Goal: Information Seeking & Learning: Learn about a topic

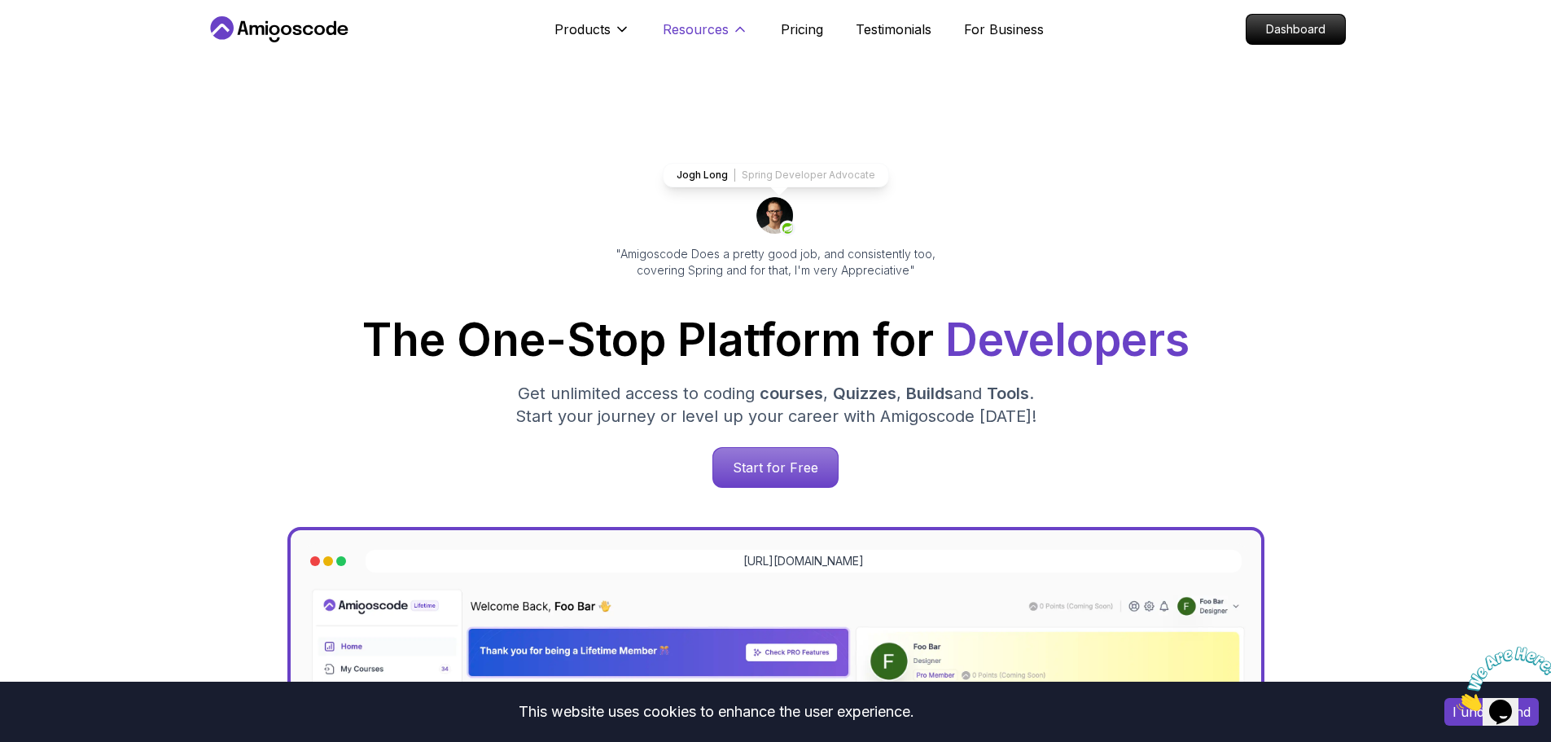
click at [717, 30] on p "Resources" at bounding box center [696, 30] width 66 height 20
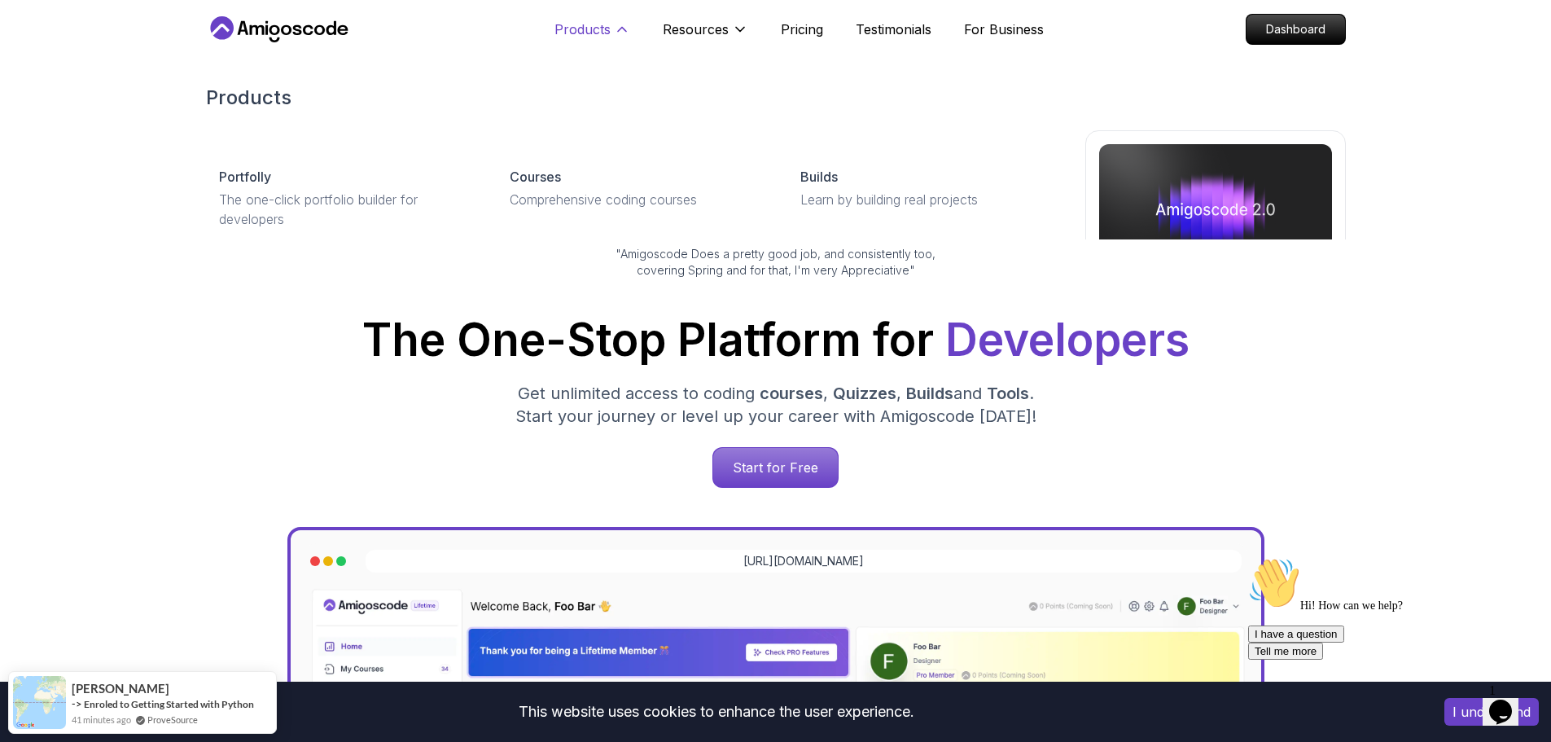
click at [614, 31] on icon at bounding box center [622, 29] width 16 height 16
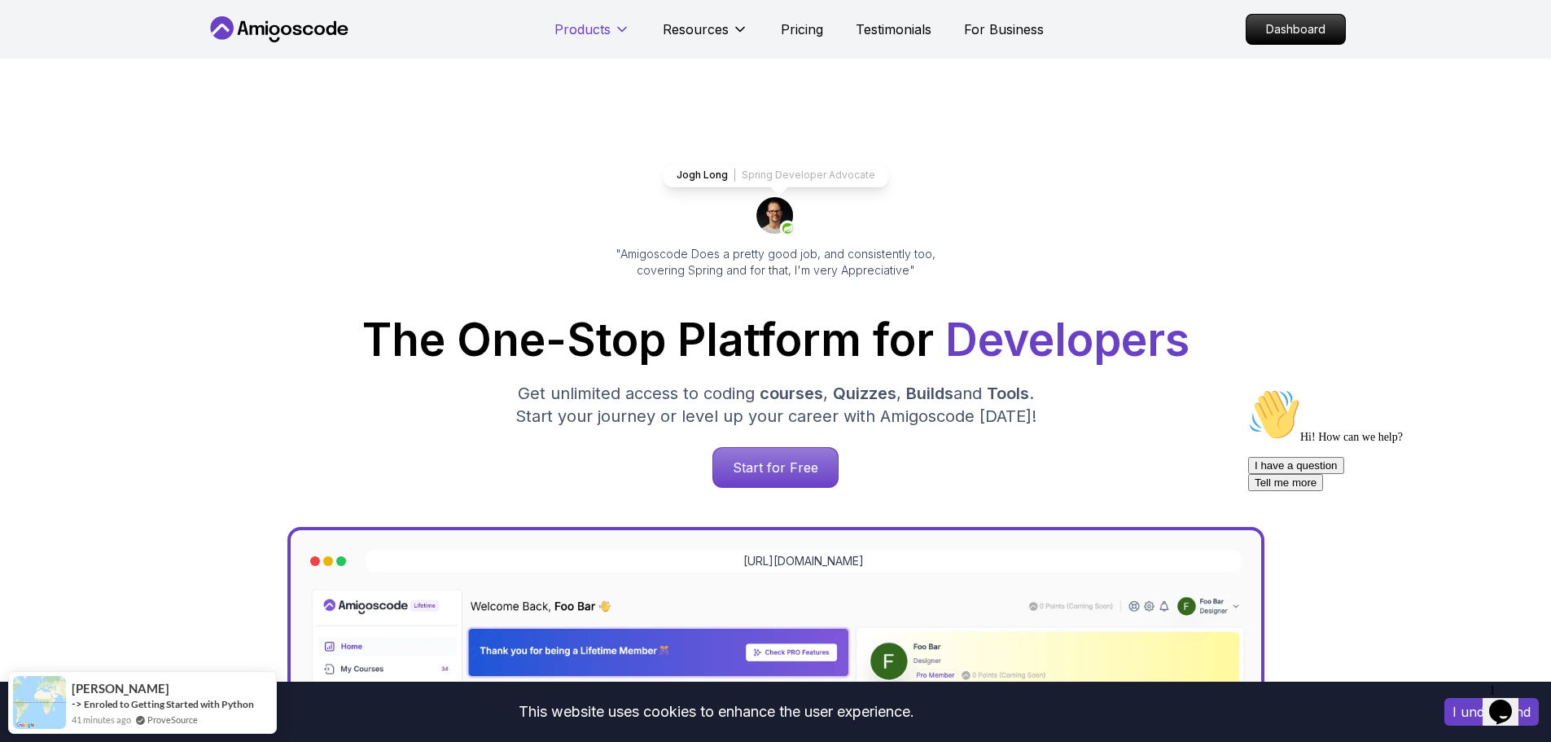
click at [614, 31] on icon at bounding box center [622, 29] width 16 height 16
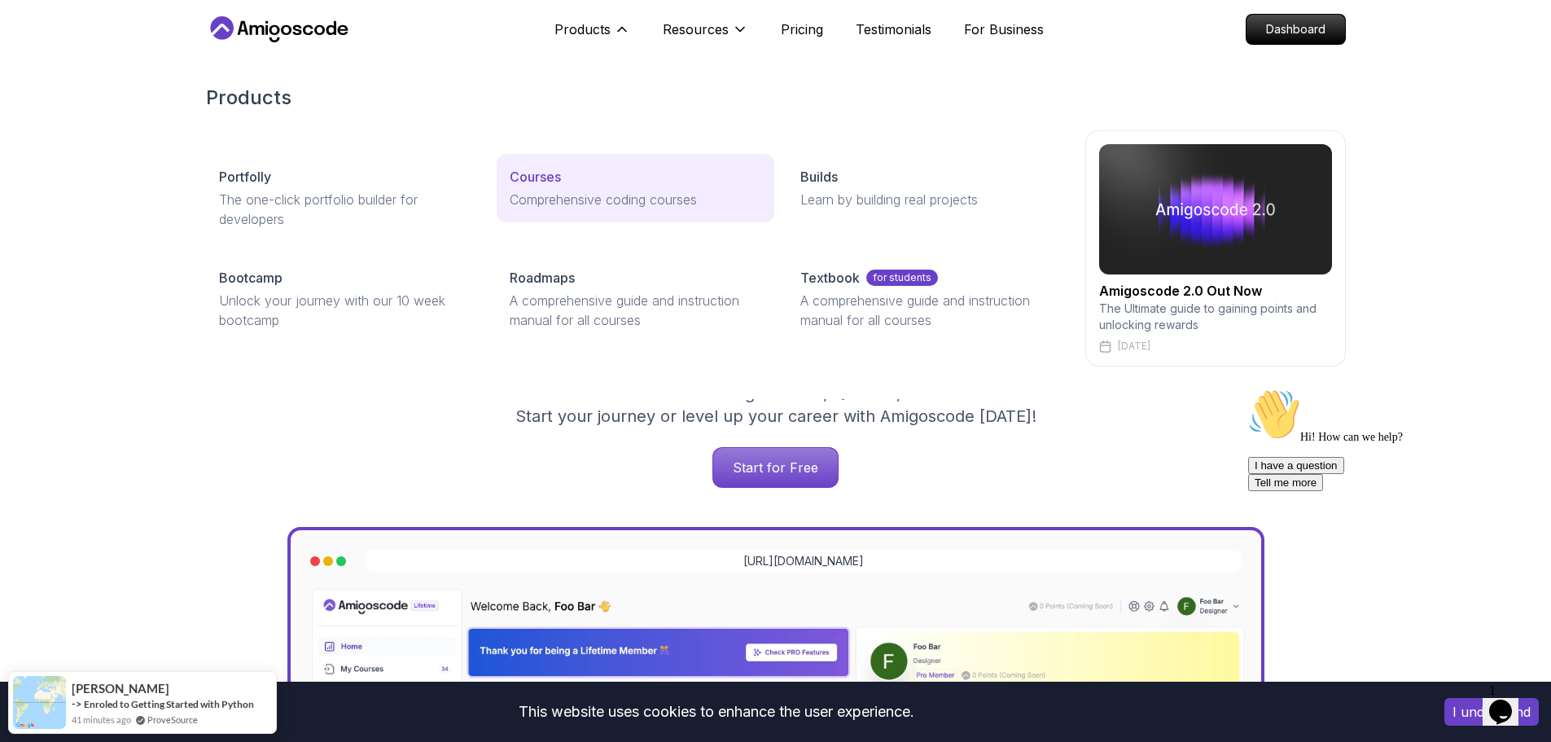
click at [533, 184] on p "Courses" at bounding box center [535, 177] width 51 height 20
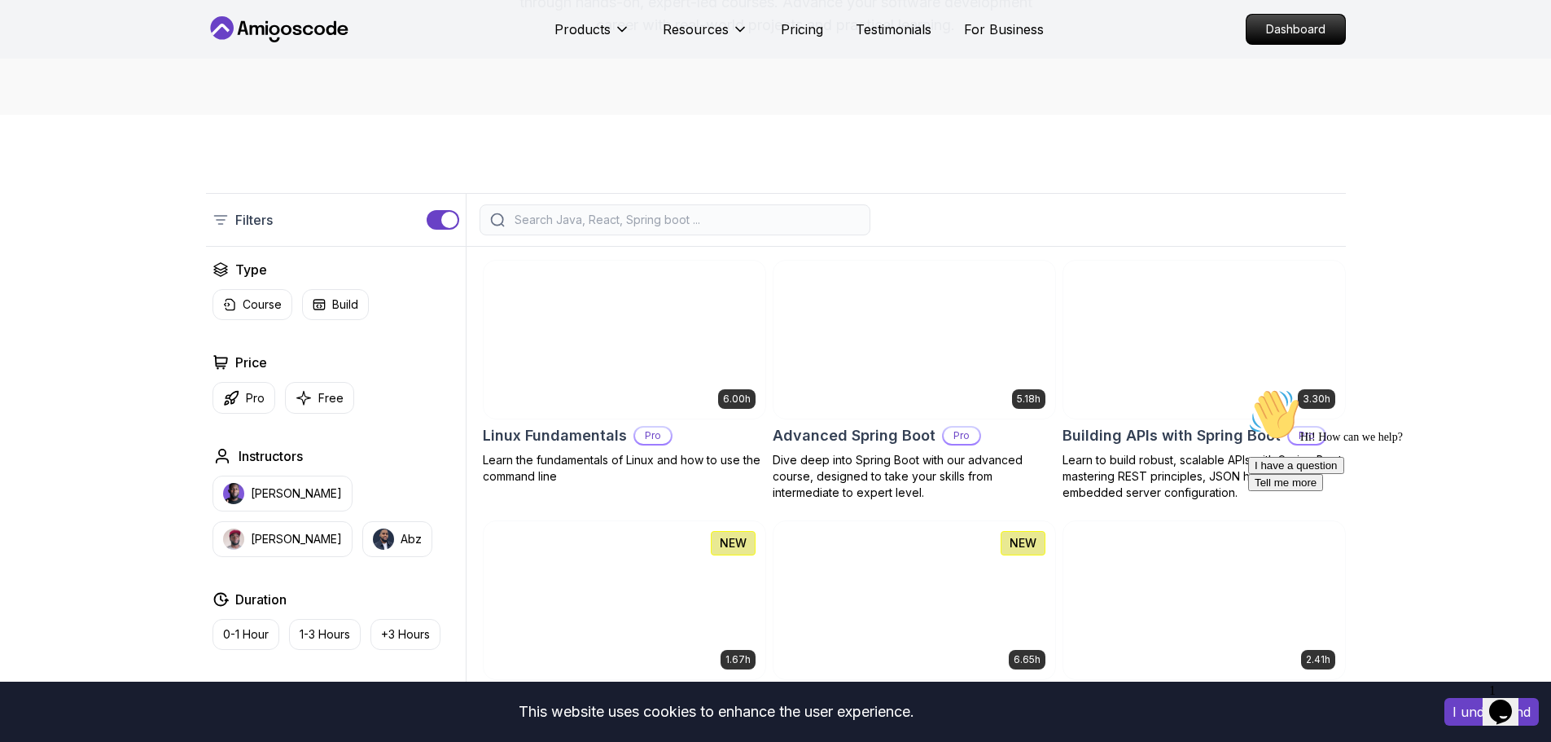
scroll to position [244, 0]
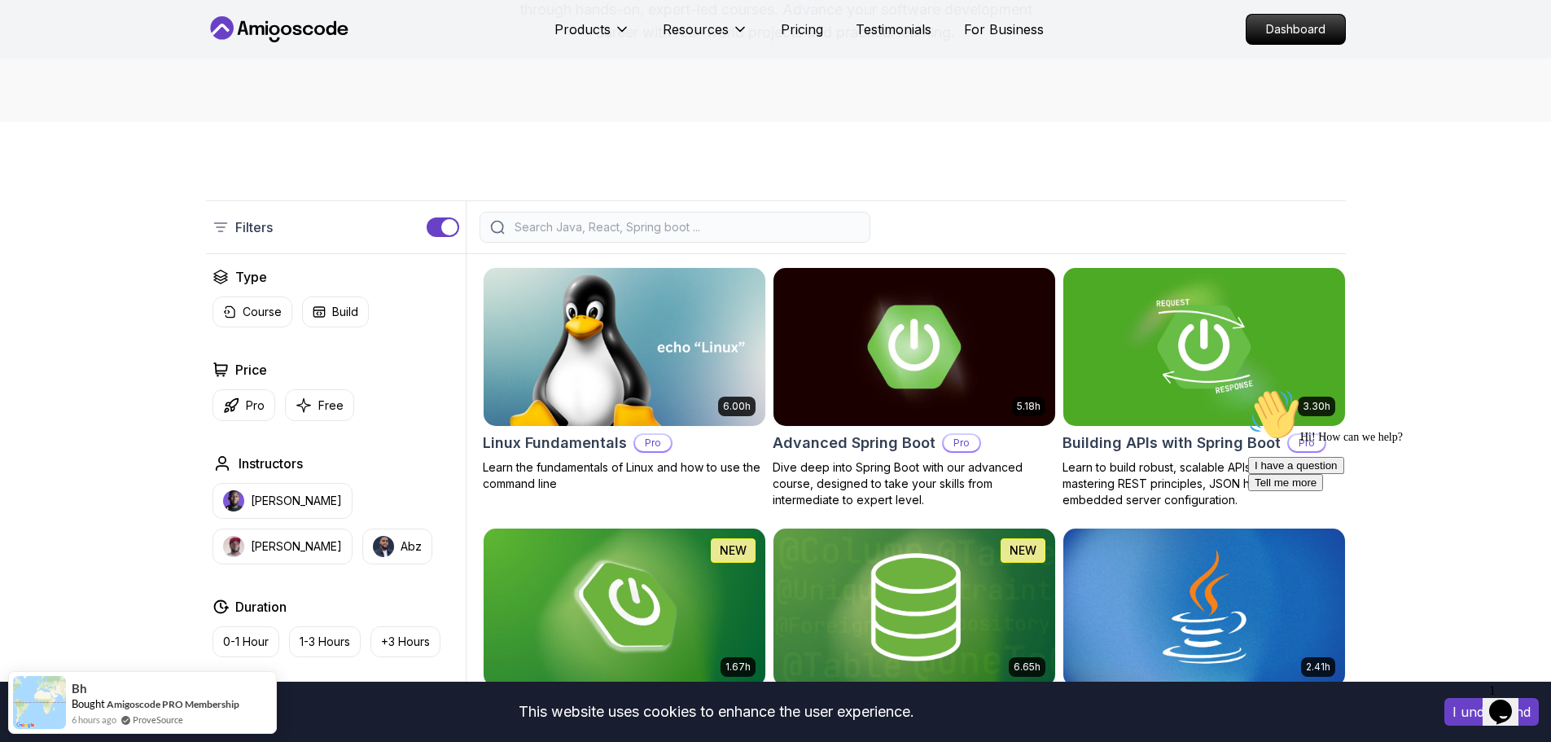
click at [619, 228] on input "search" at bounding box center [685, 227] width 348 height 16
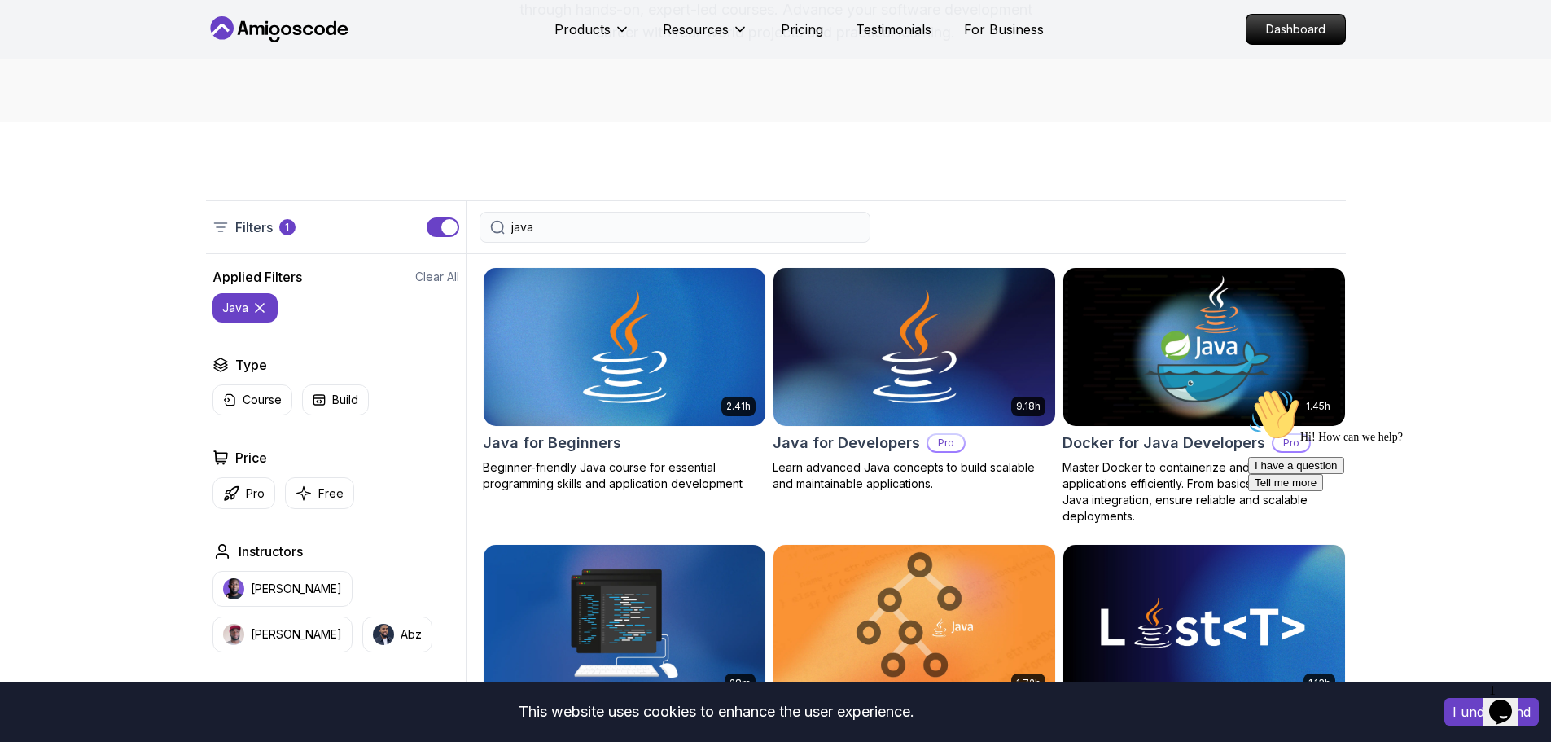
type input "java"
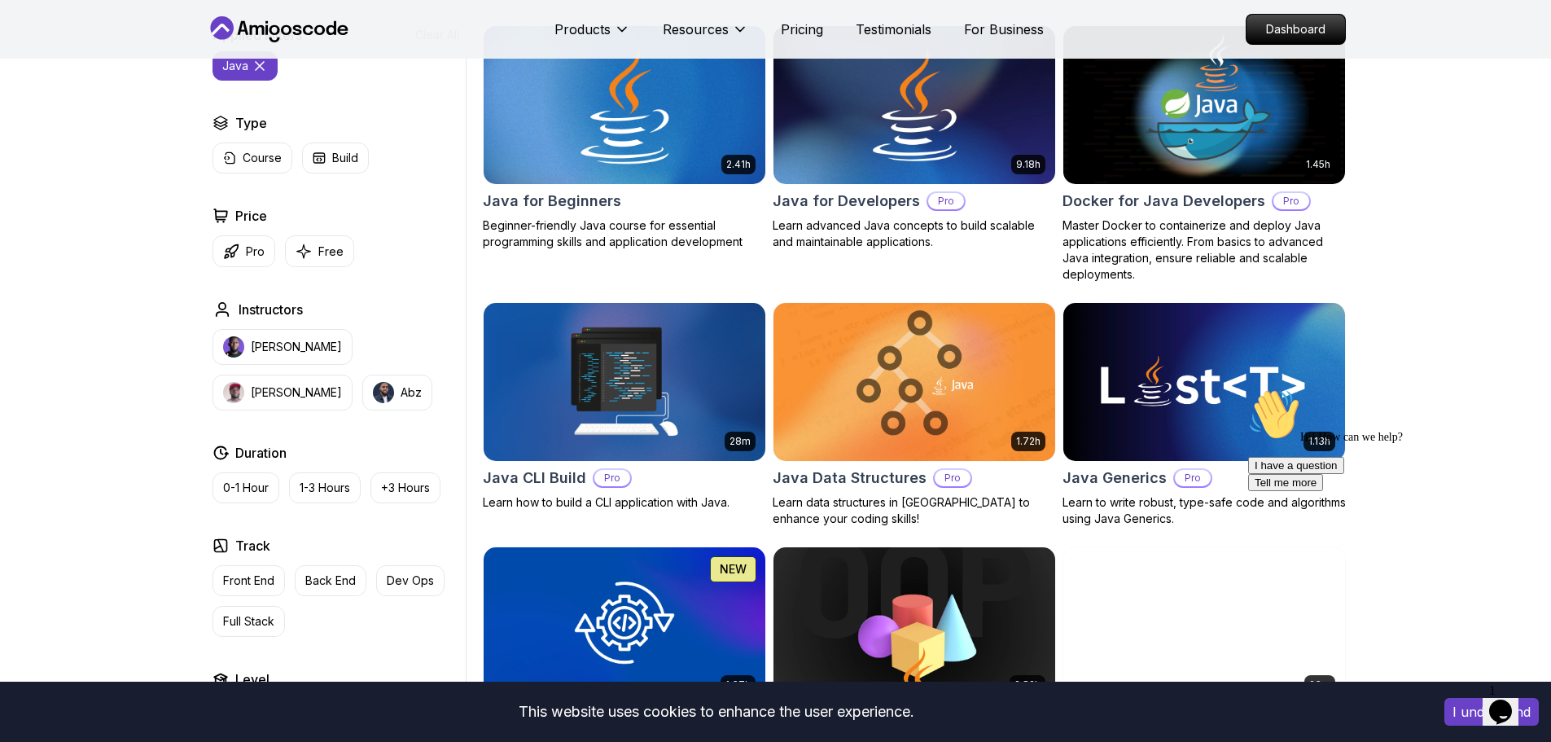
scroll to position [407, 0]
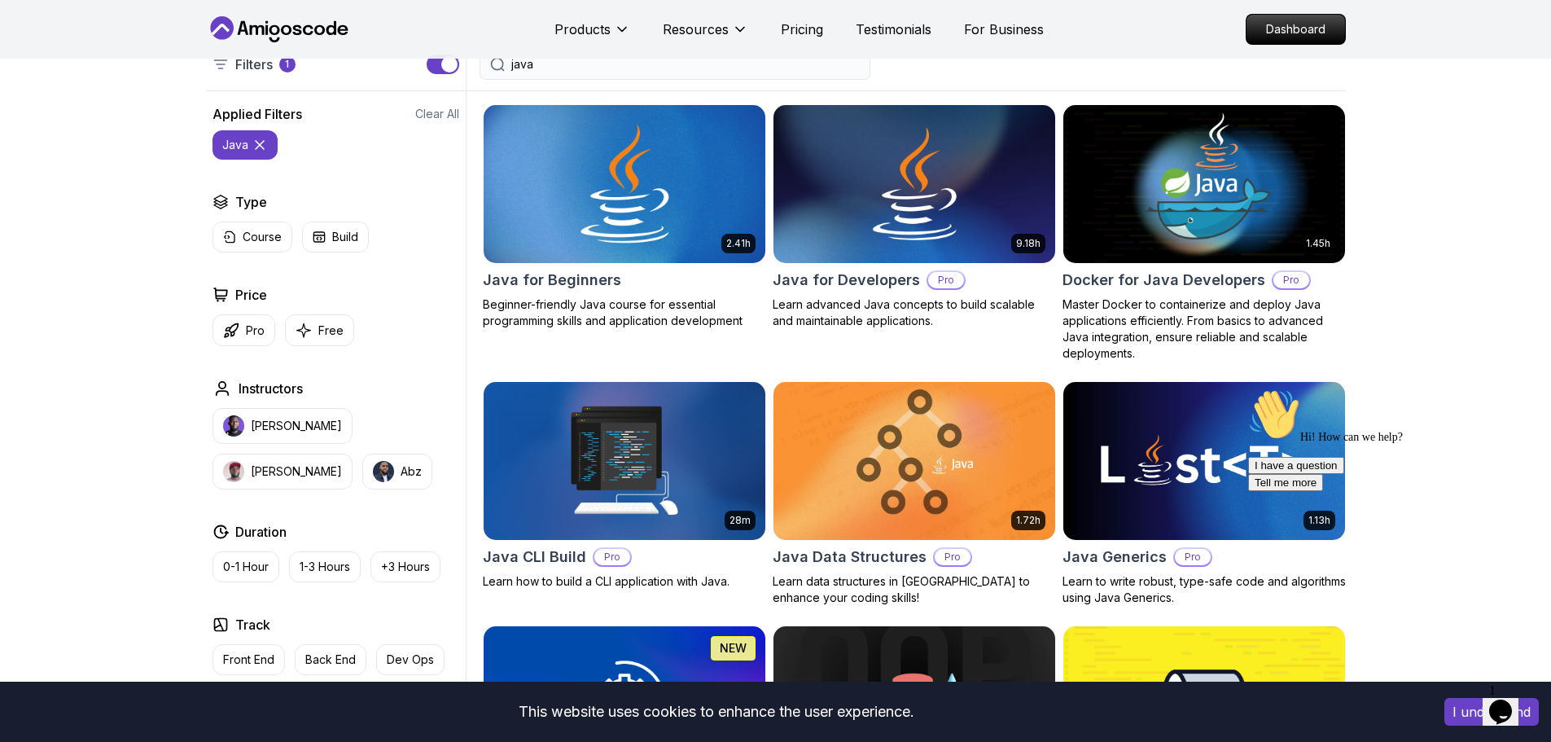
click at [633, 256] on img at bounding box center [624, 183] width 296 height 165
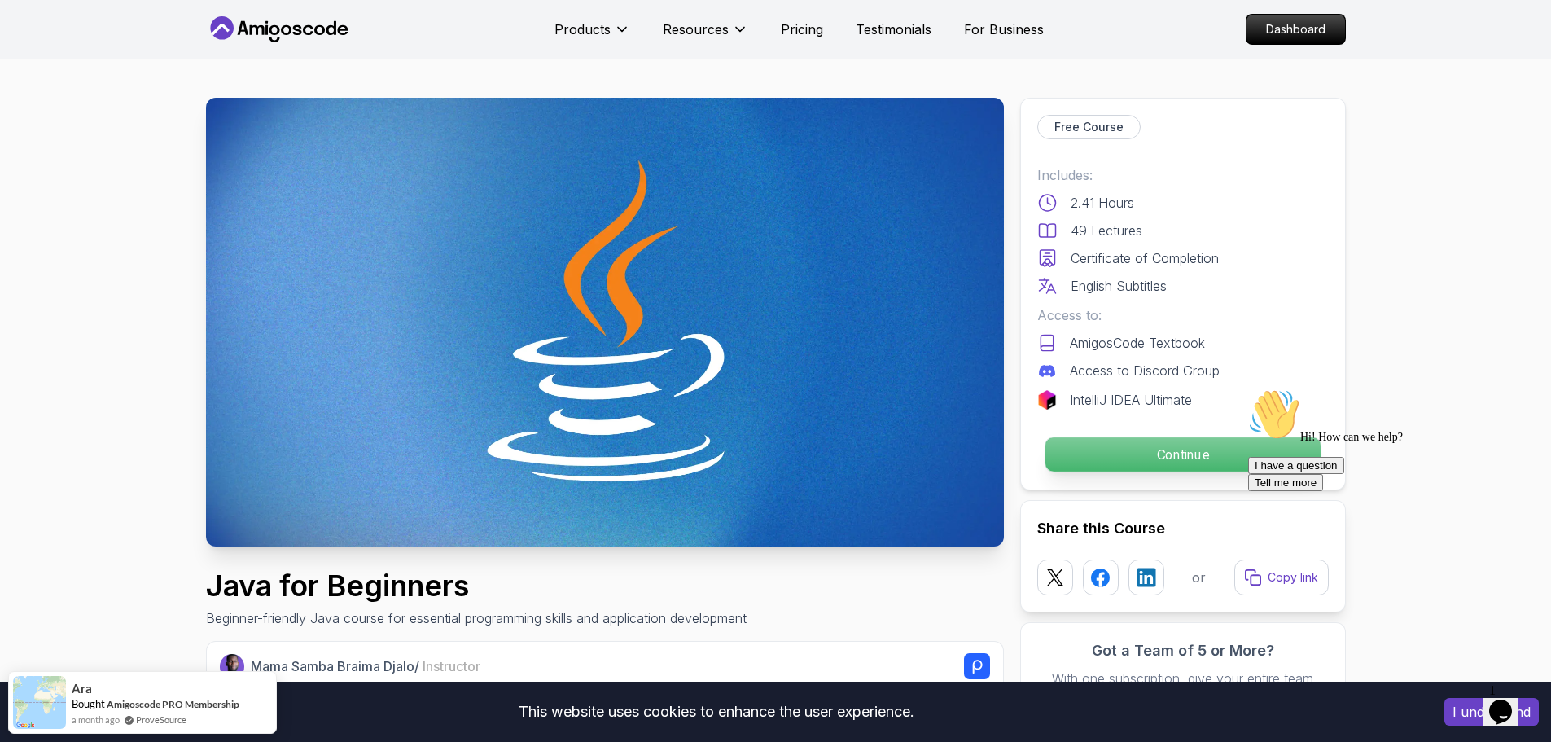
click at [1105, 442] on p "Continue" at bounding box center [1182, 454] width 275 height 34
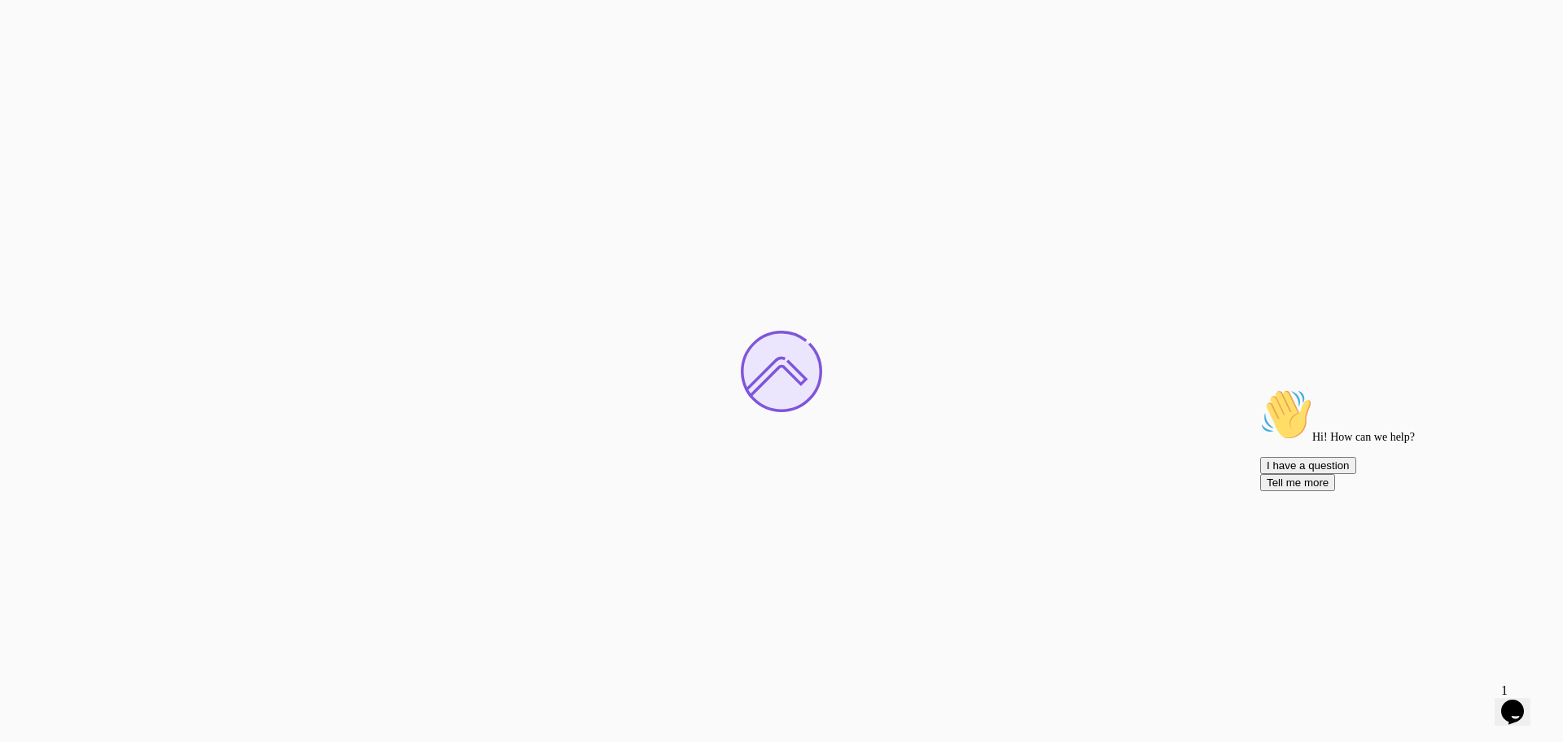
drag, startPoint x: 1527, startPoint y: 503, endPoint x: 2414, endPoint y: 937, distance: 987.2
click at [1260, 388] on icon "Chat attention grabber" at bounding box center [1260, 388] width 0 height 0
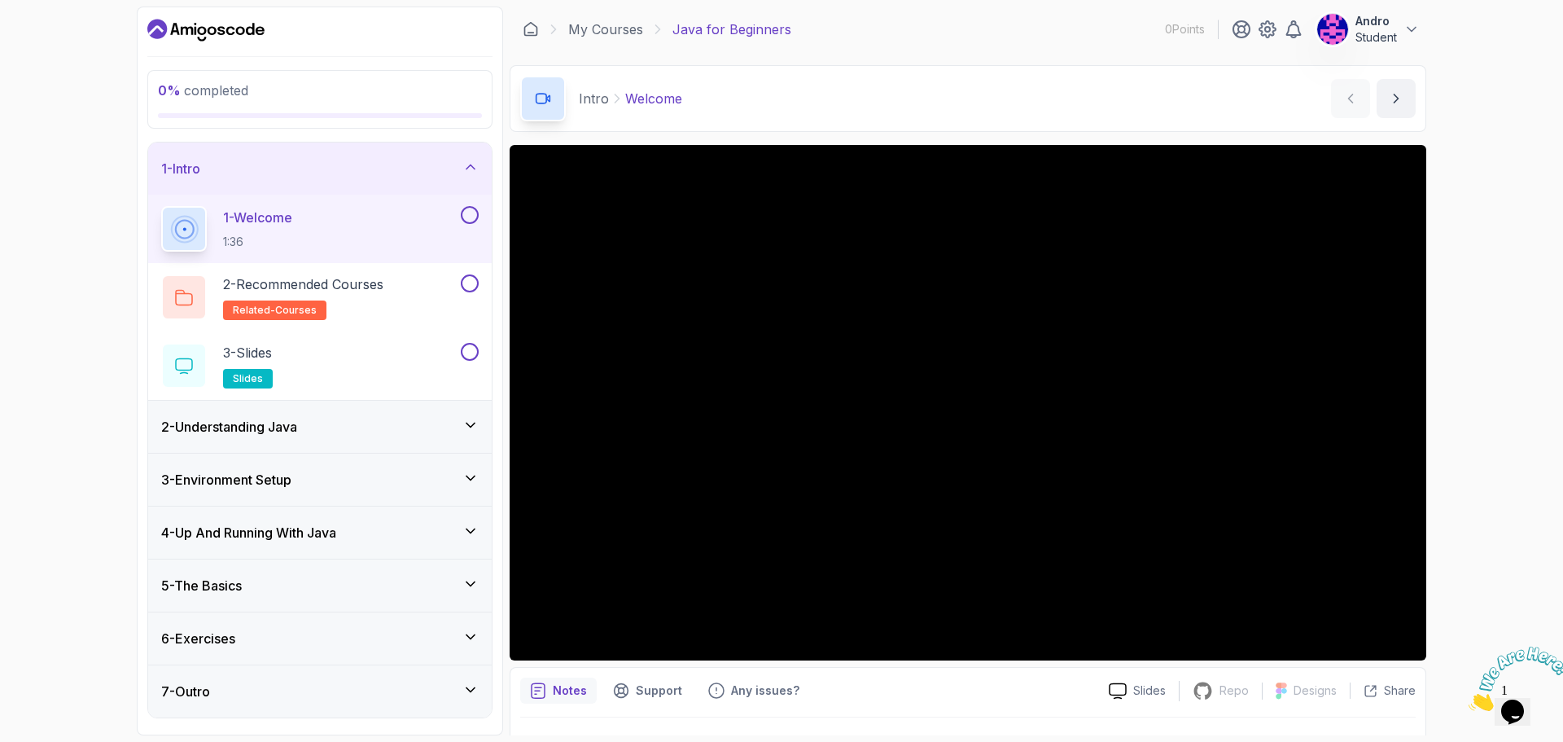
click at [589, 740] on section "0 % completed 1 - Intro 1 - Welcome 1:36 2 - Recommended Courses related-course…" at bounding box center [781, 371] width 1303 height 742
